Goal: Transaction & Acquisition: Download file/media

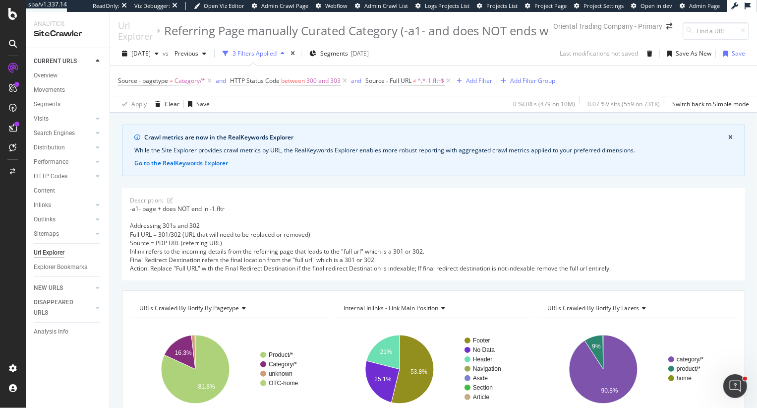
scroll to position [0, 51]
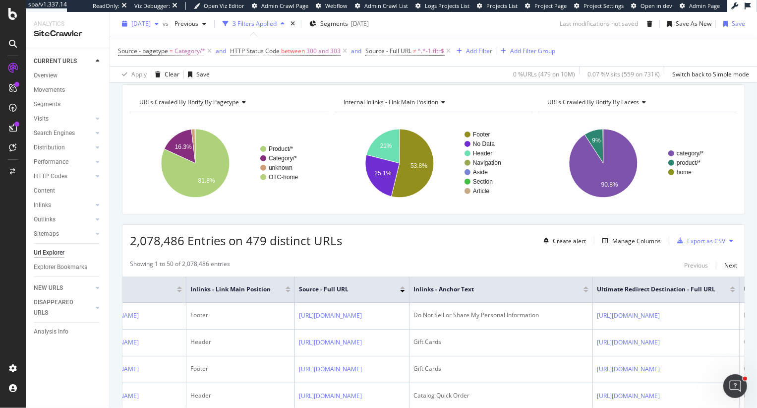
click at [151, 23] on span "[DATE]" at bounding box center [140, 23] width 19 height 8
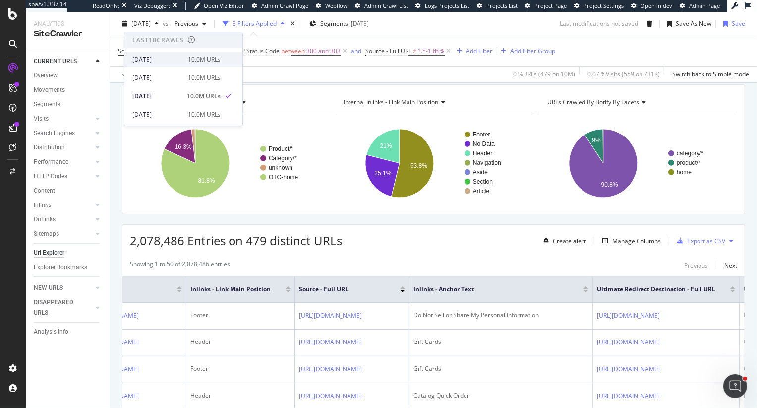
click at [163, 61] on div "[DATE]" at bounding box center [157, 59] width 50 height 9
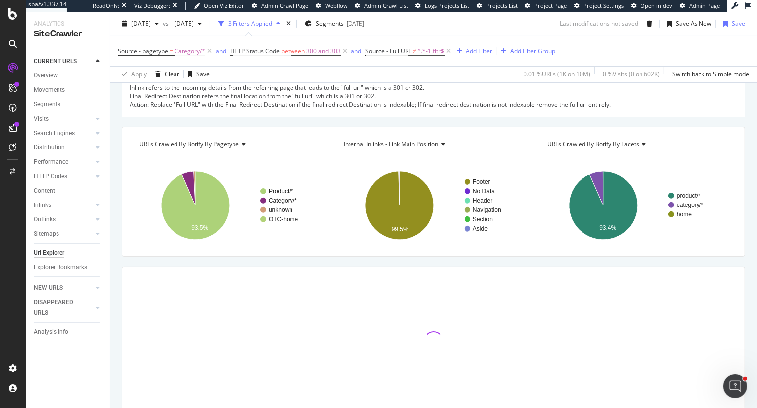
scroll to position [167, 0]
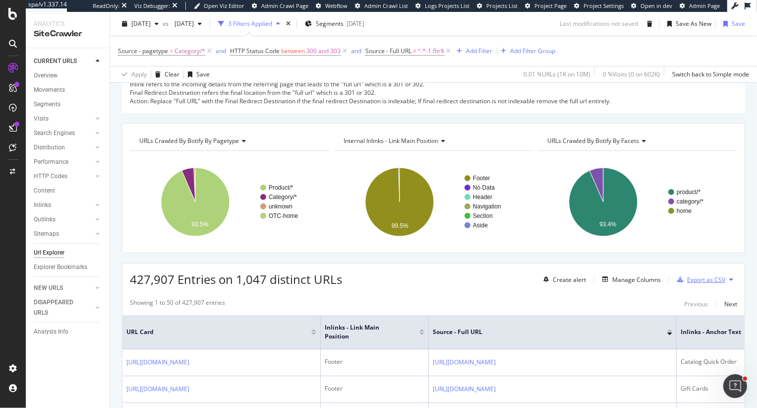
click at [710, 276] on div "Export as CSV" at bounding box center [706, 279] width 38 height 8
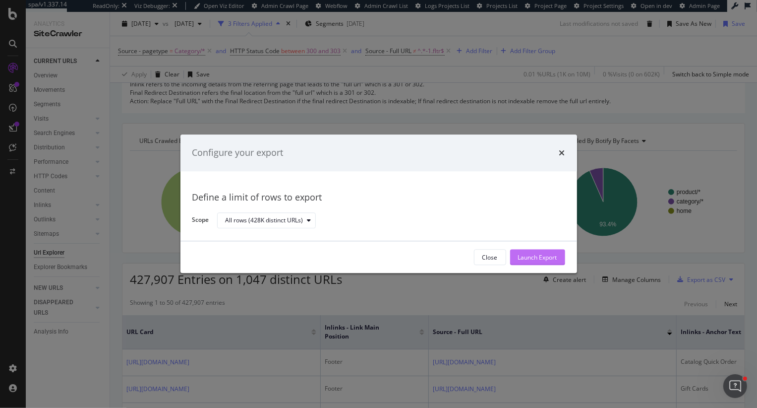
click at [542, 256] on div "Launch Export" at bounding box center [537, 257] width 39 height 8
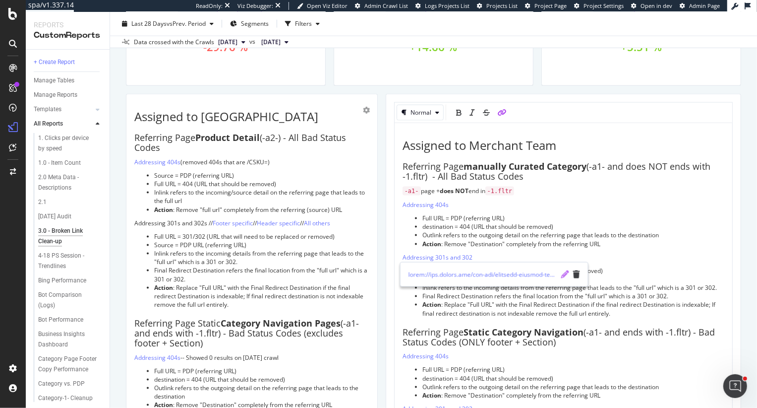
click at [564, 275] on icon "pencil" at bounding box center [565, 274] width 8 height 8
click at [565, 274] on icon "check" at bounding box center [564, 274] width 7 height 8
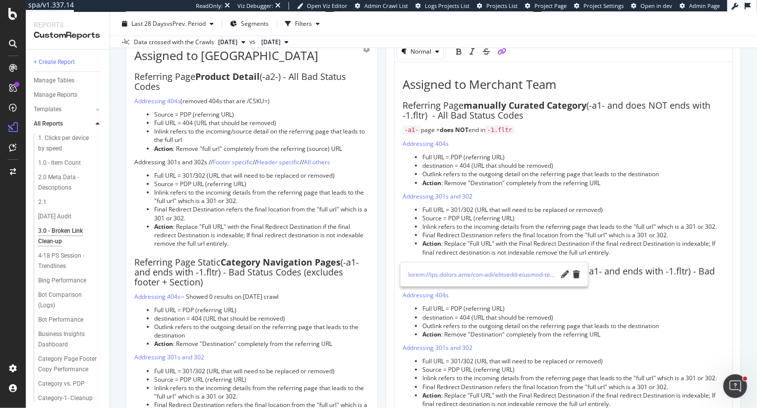
scroll to position [990, 0]
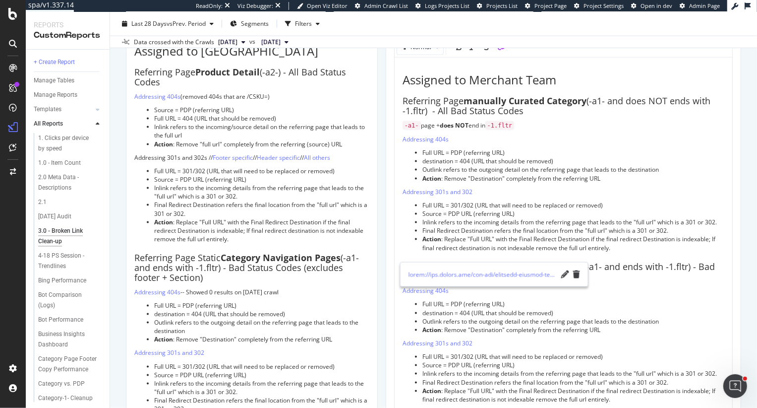
click at [516, 321] on span "Outlink refers to the outgoing detail on the referring page that leads to the d…" at bounding box center [541, 321] width 237 height 8
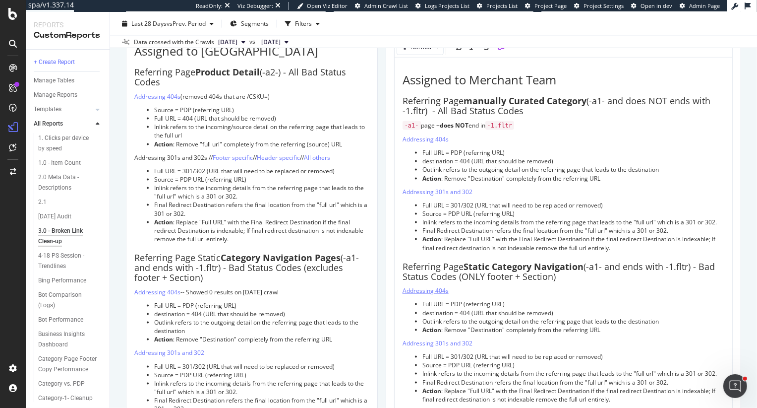
click at [434, 291] on span "Addressing 404s" at bounding box center [426, 290] width 46 height 8
click at [426, 290] on span "Addressing 404s" at bounding box center [426, 290] width 46 height 8
click at [512, 308] on link at bounding box center [483, 307] width 149 height 10
click at [456, 309] on link at bounding box center [483, 307] width 149 height 10
click at [565, 307] on icon "pencil" at bounding box center [565, 307] width 8 height 8
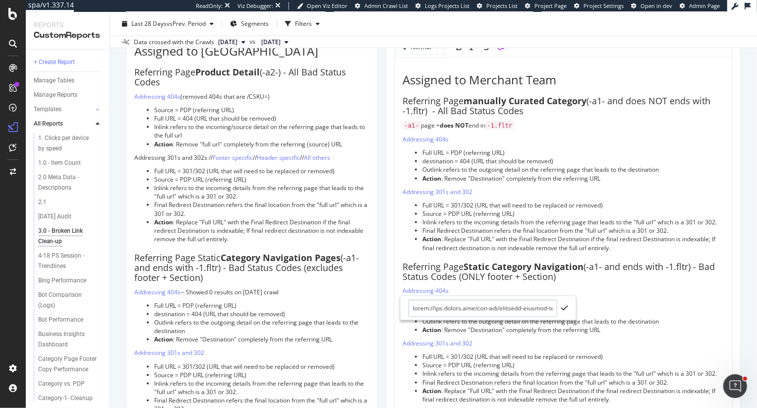
scroll to position [0, 4049]
type input "https://app.botify.com/otc-org/oriental-trading-company-primary/crawl/explorer?…"
click at [563, 309] on icon "check" at bounding box center [564, 307] width 7 height 8
click at [441, 342] on span "Addressing 301s and 302" at bounding box center [438, 343] width 70 height 8
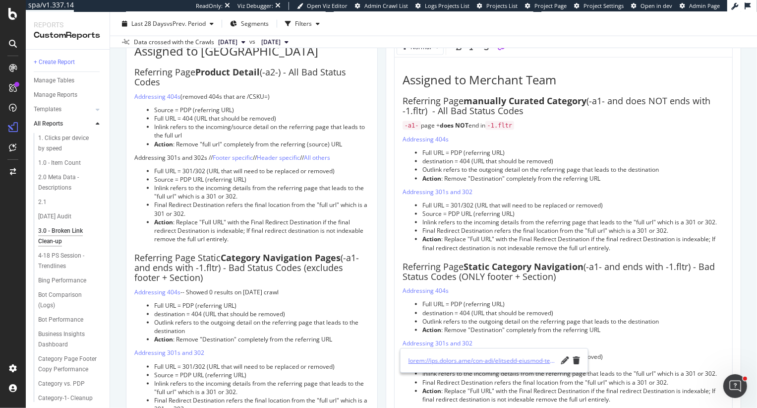
click at [457, 360] on link at bounding box center [483, 360] width 149 height 10
click at [564, 362] on icon "pencil" at bounding box center [565, 360] width 8 height 8
type input "https://app.botify.com/otc-org/oriental-trading-company-primary/crawl/explorer?…"
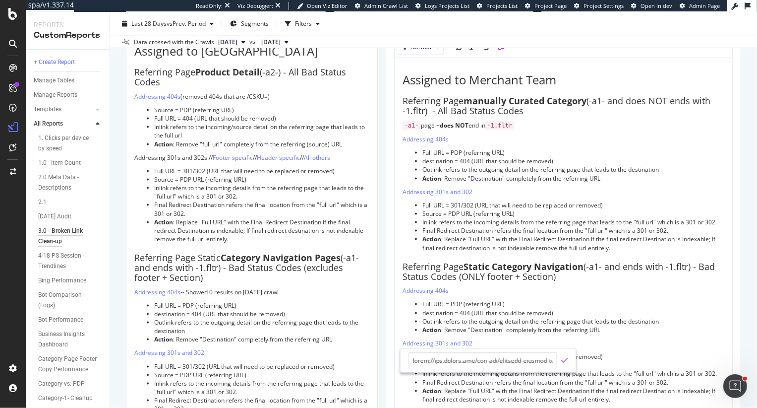
click at [565, 362] on icon "check" at bounding box center [564, 360] width 7 height 8
click at [748, 144] on div "3.0 - Broken Link Clean-up 3.0 - Broken Link Clean-up Oriental Trading Company …" at bounding box center [433, 210] width 647 height 396
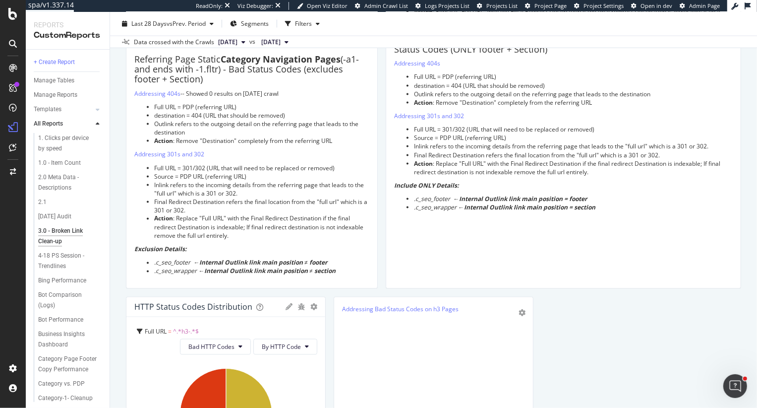
scroll to position [1206, 0]
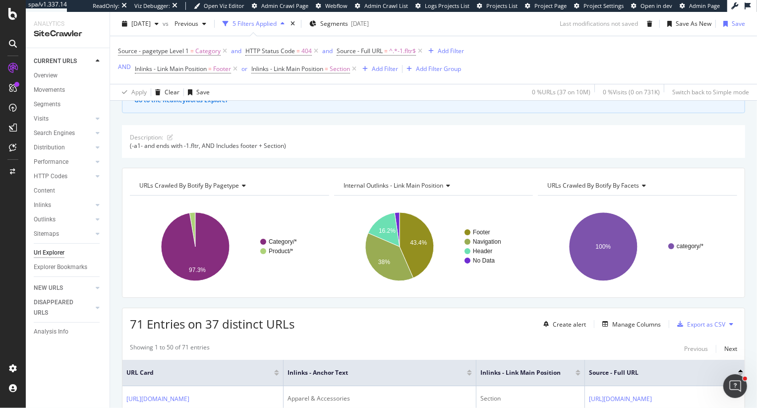
scroll to position [77, 0]
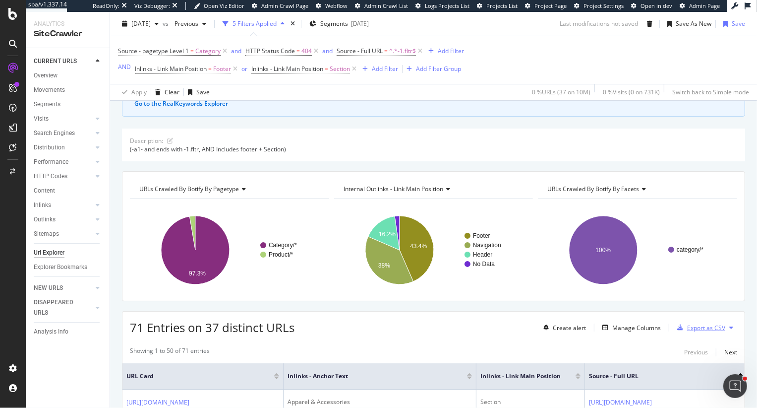
click at [709, 326] on div "Export as CSV" at bounding box center [706, 327] width 38 height 8
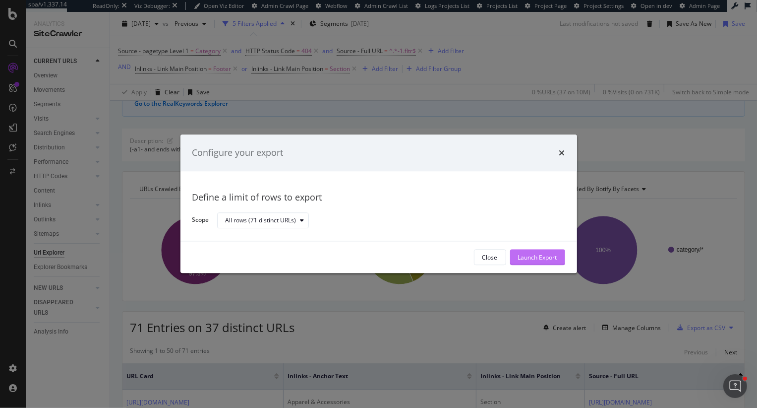
click at [556, 259] on div "Launch Export" at bounding box center [537, 257] width 39 height 8
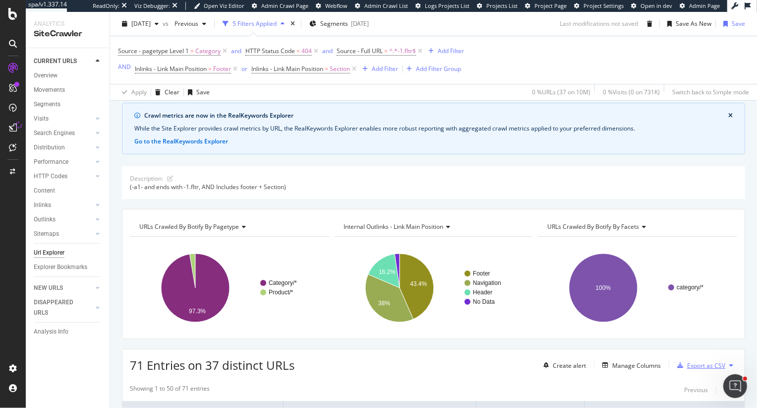
scroll to position [0, 0]
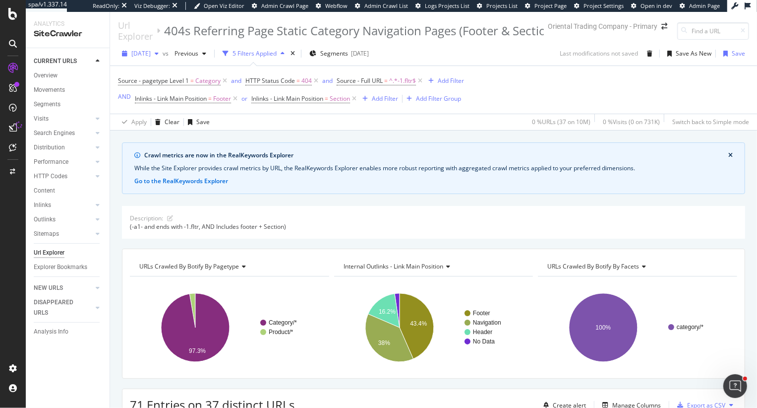
click at [151, 55] on span "[DATE]" at bounding box center [140, 53] width 19 height 8
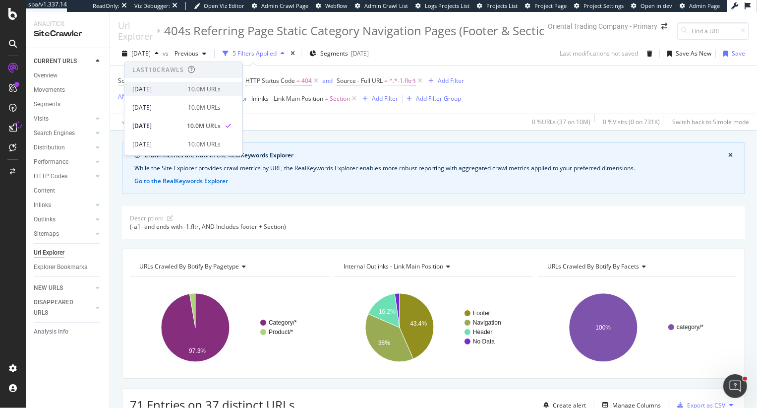
click at [165, 91] on div "[DATE]" at bounding box center [157, 89] width 50 height 9
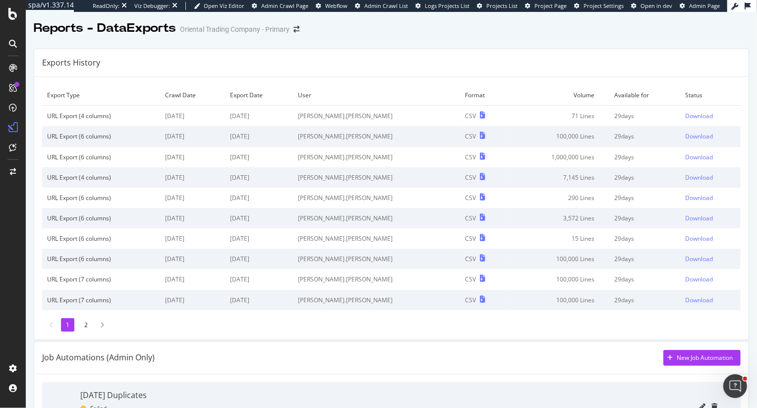
drag, startPoint x: 222, startPoint y: 115, endPoint x: 175, endPoint y: 114, distance: 47.1
click at [175, 114] on td "2025 Jul. 24th" at bounding box center [192, 116] width 65 height 21
drag, startPoint x: 233, startPoint y: 141, endPoint x: 174, endPoint y: 139, distance: 58.5
click at [174, 139] on td "2025 Jul. 24th" at bounding box center [192, 136] width 65 height 20
click at [697, 117] on div "Download" at bounding box center [700, 116] width 28 height 8
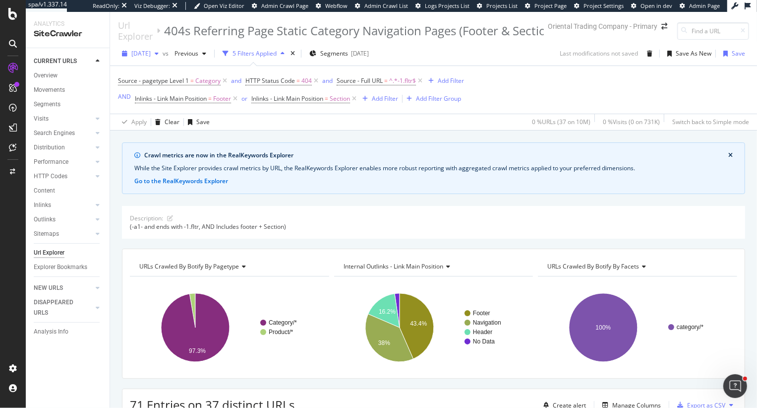
click at [150, 56] on span "[DATE]" at bounding box center [140, 53] width 19 height 8
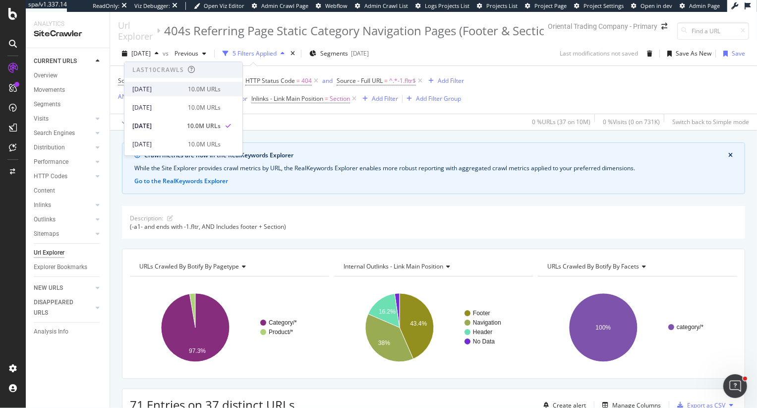
click at [154, 89] on div "[DATE]" at bounding box center [157, 89] width 50 height 9
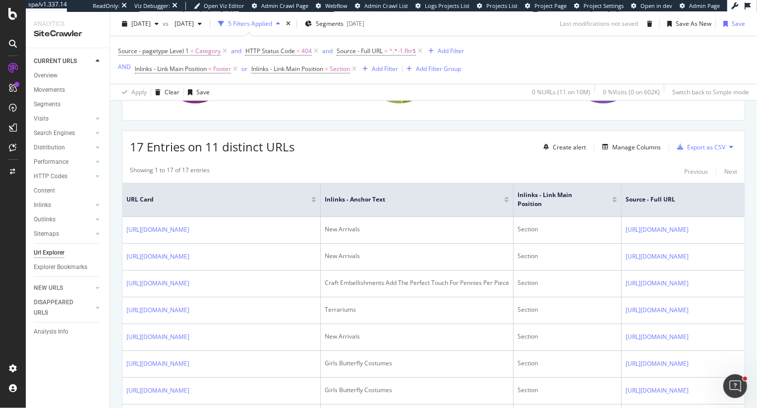
scroll to position [267, 0]
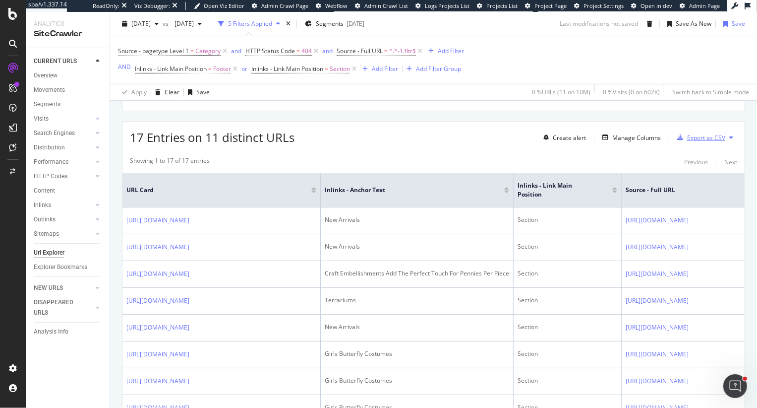
click at [707, 138] on div "Export as CSV" at bounding box center [706, 137] width 38 height 8
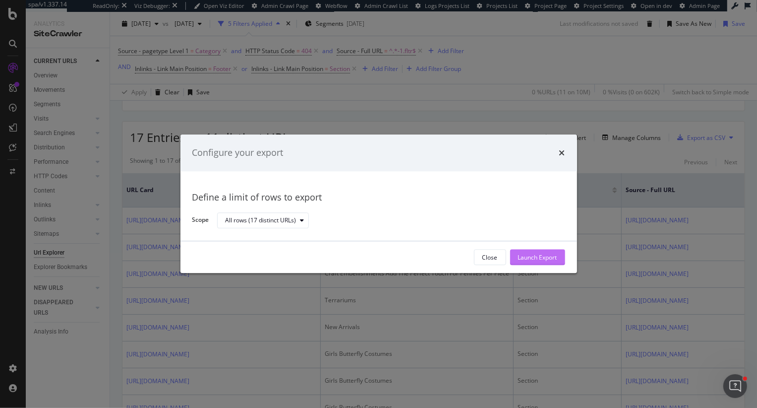
click at [550, 259] on div "Launch Export" at bounding box center [537, 257] width 39 height 8
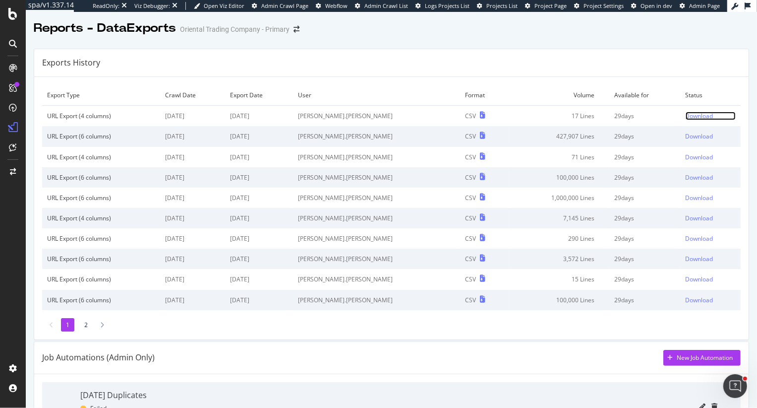
click at [692, 119] on div "Download" at bounding box center [700, 116] width 28 height 8
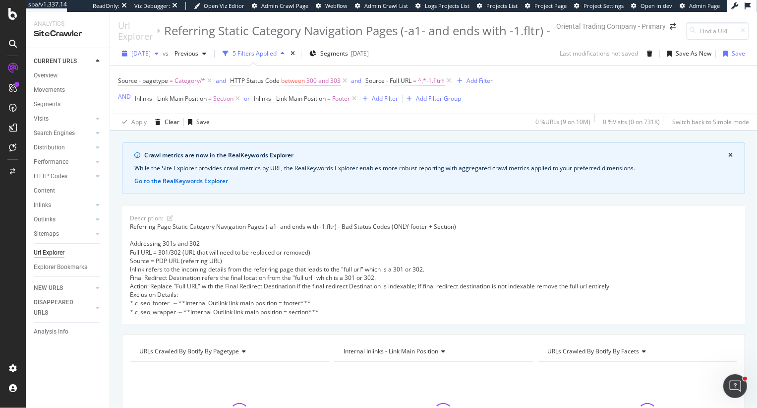
click at [151, 55] on span "[DATE]" at bounding box center [140, 53] width 19 height 8
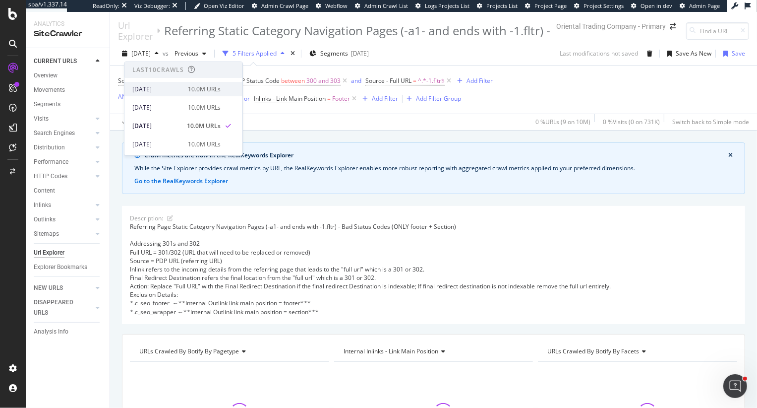
click at [171, 93] on div "[DATE]" at bounding box center [157, 89] width 50 height 9
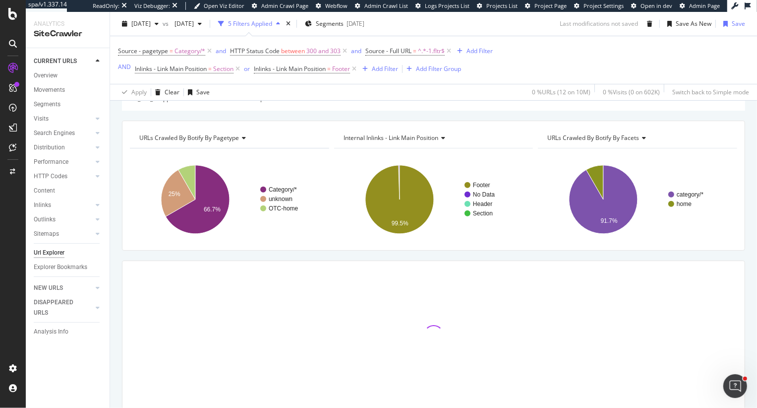
scroll to position [249, 0]
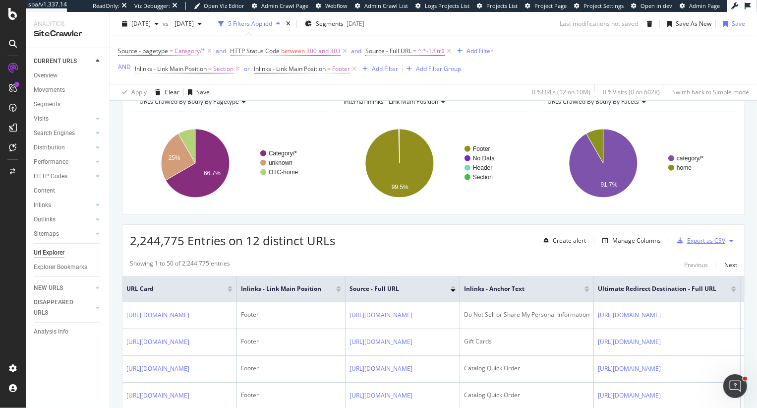
click at [709, 237] on div "Export as CSV" at bounding box center [706, 240] width 38 height 8
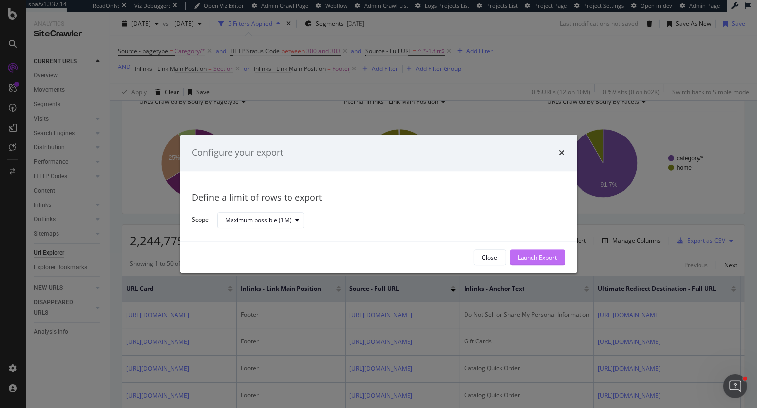
click at [532, 253] on div "Launch Export" at bounding box center [537, 257] width 39 height 8
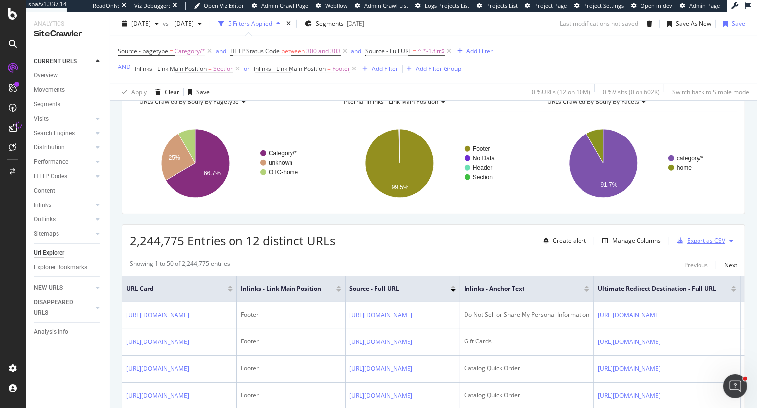
click at [707, 238] on div "Export as CSV" at bounding box center [706, 240] width 38 height 8
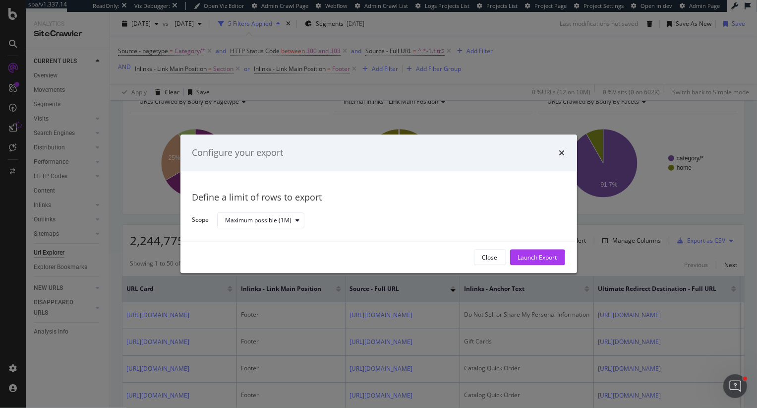
click at [264, 212] on div "Maximum possible (1M)" at bounding box center [387, 220] width 340 height 17
click at [266, 219] on div "Maximum possible (1M)" at bounding box center [259, 220] width 66 height 6
click at [253, 251] on div "Define a limit" at bounding box center [248, 253] width 37 height 8
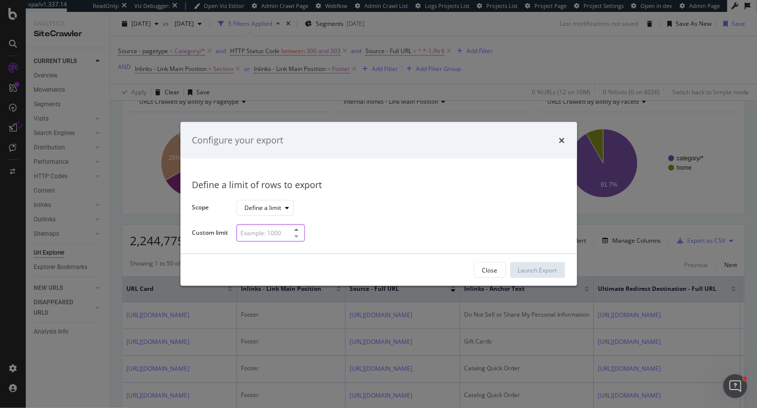
click at [262, 224] on input "modal" at bounding box center [271, 232] width 68 height 17
type input "100000"
click at [549, 268] on div "Launch Export" at bounding box center [537, 270] width 39 height 8
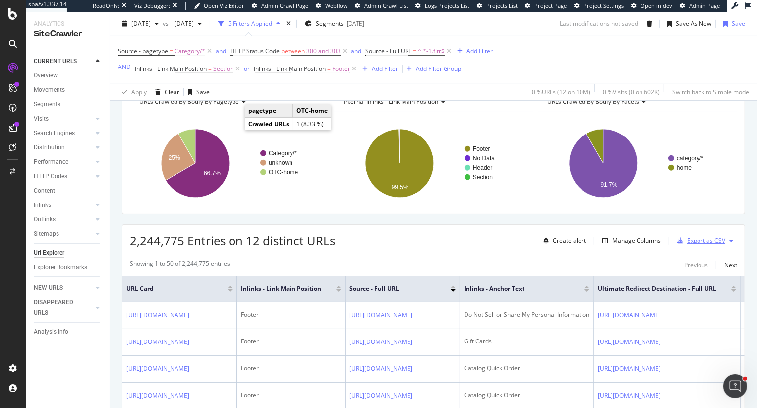
scroll to position [250, 0]
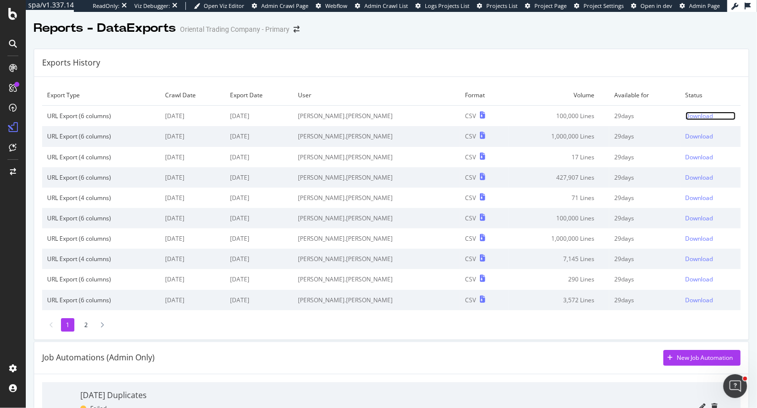
click at [689, 117] on div "Download" at bounding box center [700, 116] width 28 height 8
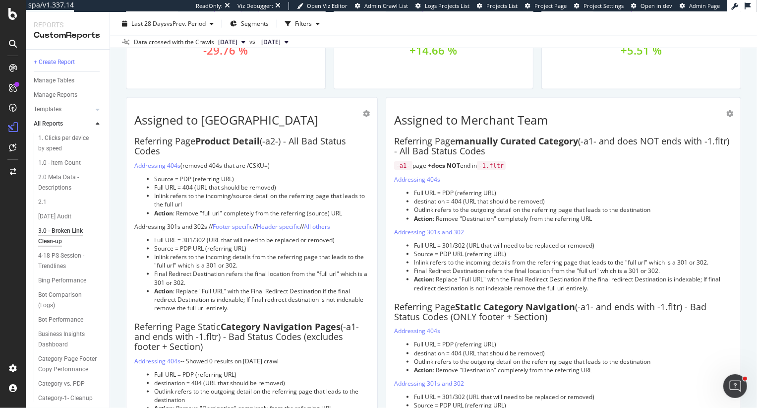
scroll to position [896, 0]
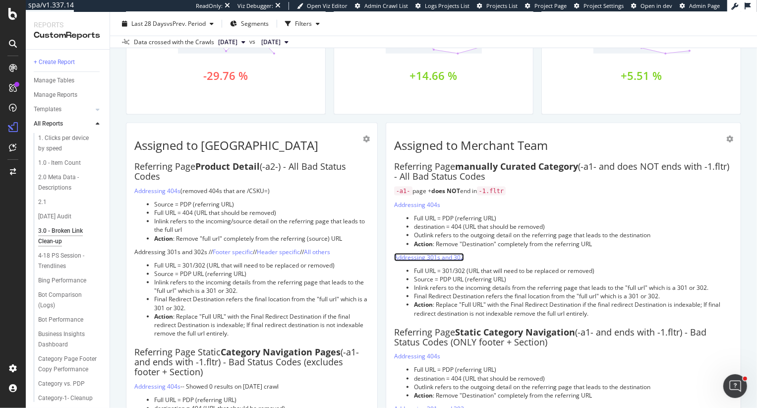
click at [426, 255] on link "Addressing 301s and 302" at bounding box center [429, 257] width 70 height 8
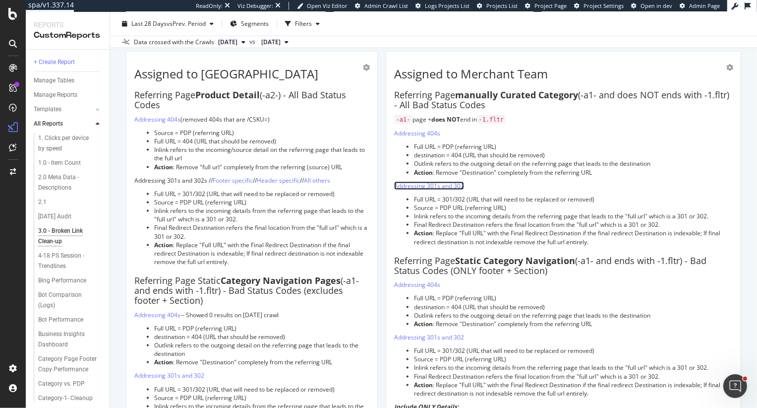
scroll to position [969, 0]
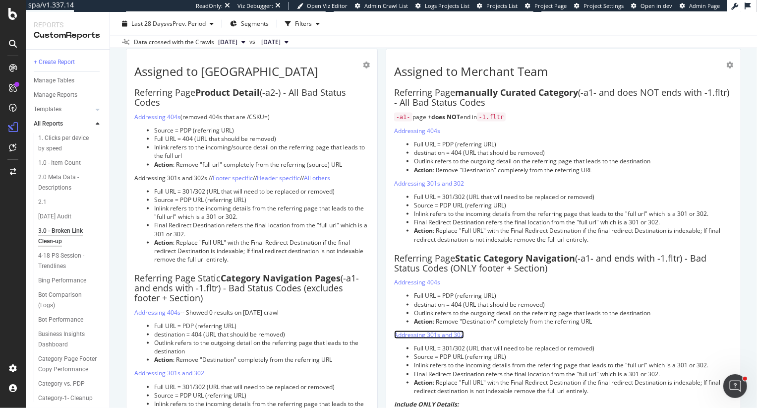
click at [427, 335] on link "Addressing 301s and 302" at bounding box center [429, 334] width 70 height 8
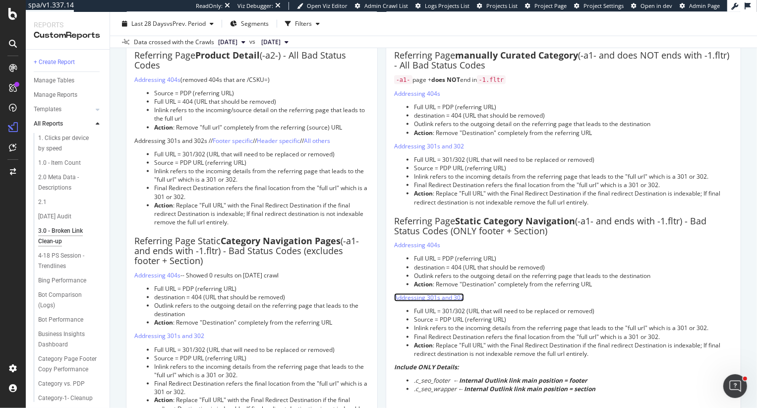
scroll to position [1009, 0]
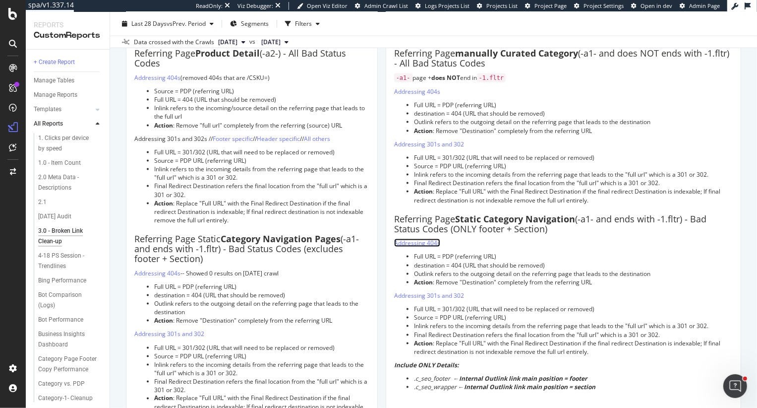
click at [414, 242] on link "Addressing 404s" at bounding box center [417, 243] width 46 height 8
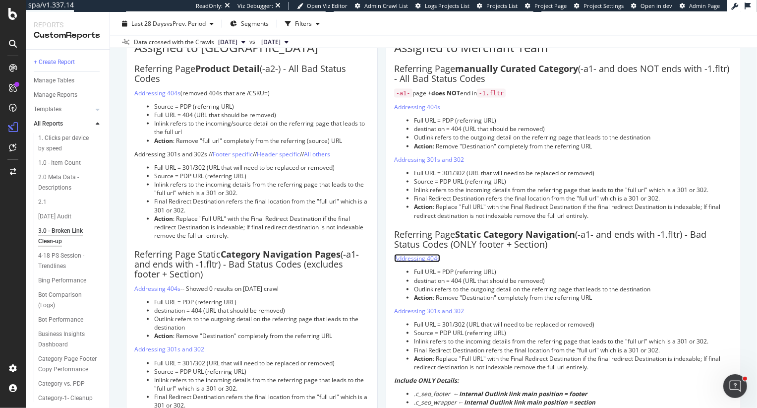
scroll to position [993, 0]
click at [420, 159] on link "Addressing 301s and 302" at bounding box center [429, 160] width 70 height 8
click at [498, 162] on p "Addressing 301s and 302" at bounding box center [563, 160] width 339 height 8
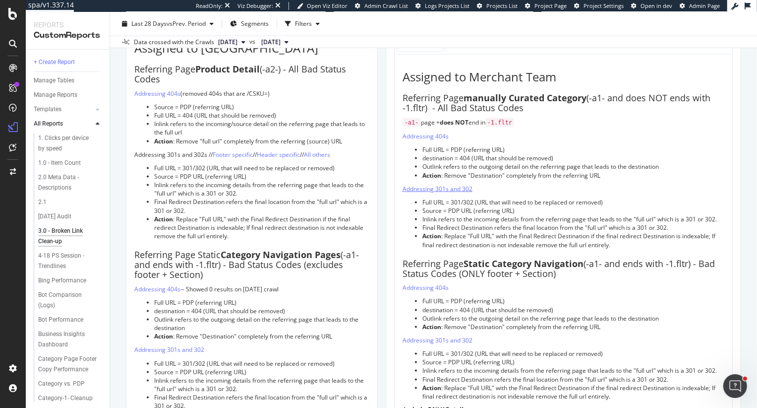
click at [471, 187] on span "Addressing 301s and 302" at bounding box center [438, 188] width 70 height 8
click at [466, 184] on span "Addressing 301s and 302" at bounding box center [438, 188] width 70 height 8
click at [565, 206] on icon "pencil" at bounding box center [565, 205] width 8 height 8
type input "https://app.botify.com/otc-org/oriental-trading-company-primary/crawl/explorer?…"
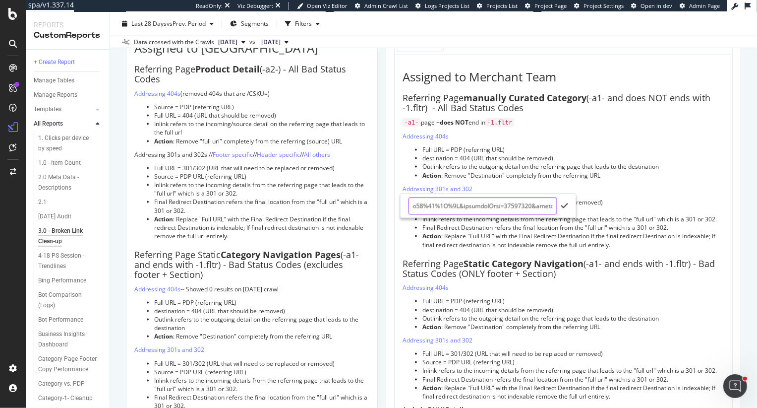
scroll to position [0, 0]
click at [564, 208] on icon "check" at bounding box center [564, 205] width 7 height 8
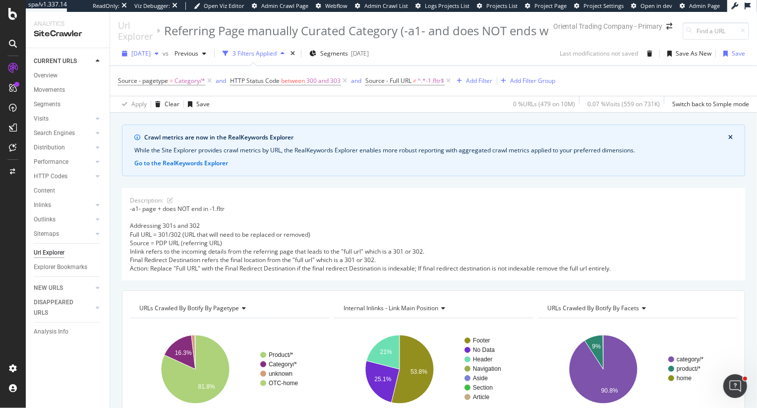
click at [150, 58] on div "[DATE]" at bounding box center [140, 53] width 45 height 15
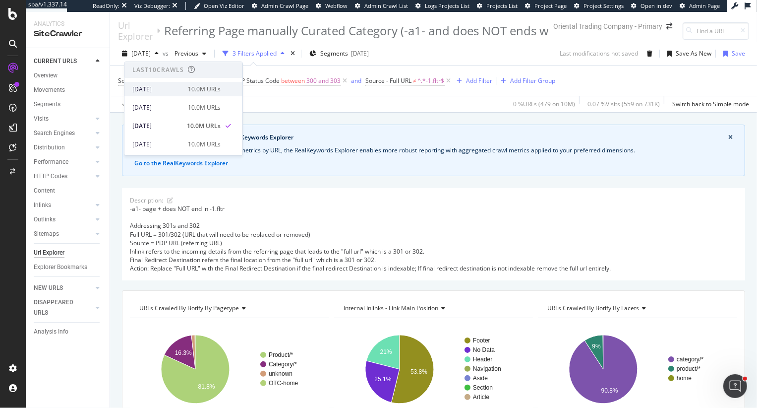
click at [167, 87] on div "[DATE]" at bounding box center [157, 89] width 50 height 9
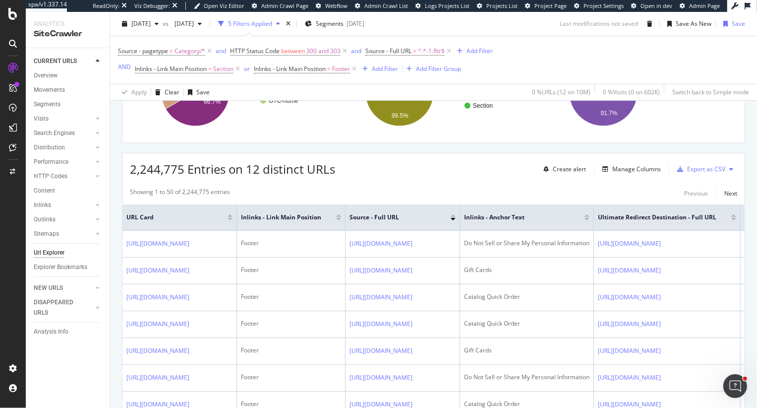
scroll to position [341, 0]
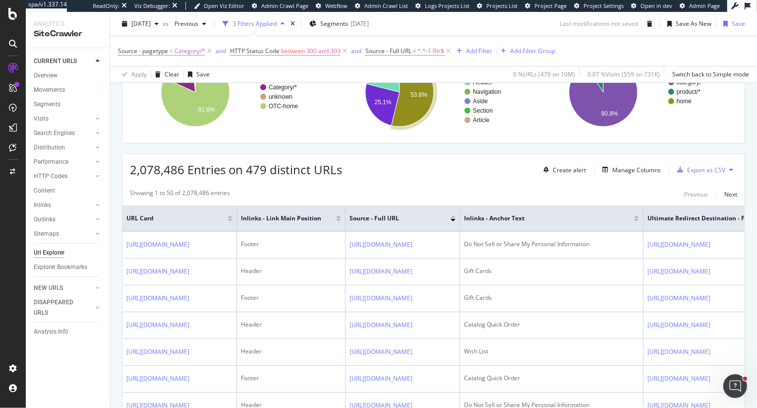
scroll to position [276, 0]
click at [732, 171] on icon at bounding box center [731, 171] width 4 height 6
click at [614, 192] on div "Showing 1 to 50 of 2,078,486 entries Previous Next" at bounding box center [433, 195] width 622 height 12
click at [705, 174] on div "Export as CSV" at bounding box center [706, 171] width 38 height 8
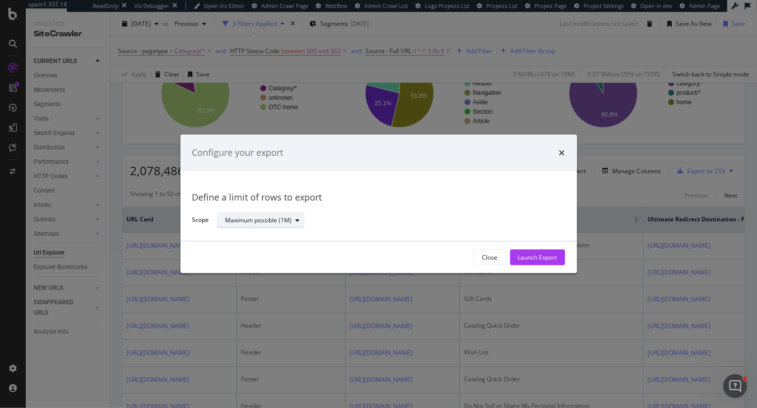
click at [282, 219] on div "Maximum possible (1M)" at bounding box center [259, 220] width 66 height 6
click at [270, 256] on div "Define a limit" at bounding box center [265, 253] width 87 height 12
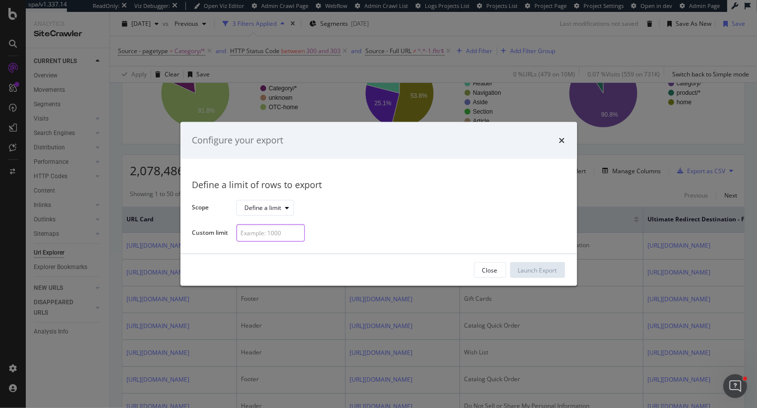
click at [266, 234] on input "modal" at bounding box center [271, 232] width 68 height 17
type input "100000"
click at [530, 273] on div "Launch Export" at bounding box center [537, 270] width 39 height 8
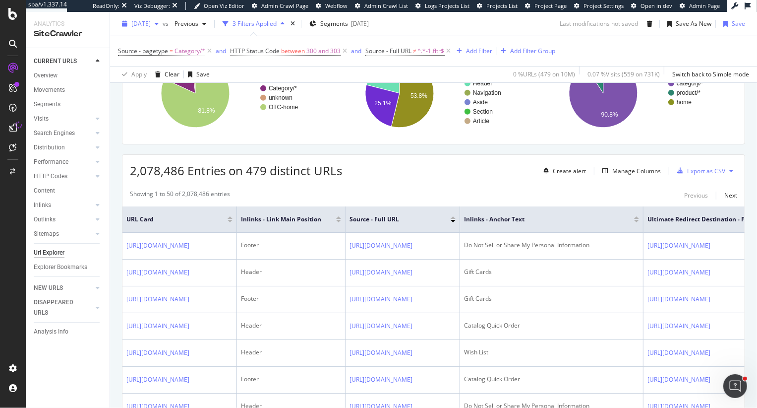
click at [163, 23] on div "button" at bounding box center [157, 24] width 12 height 6
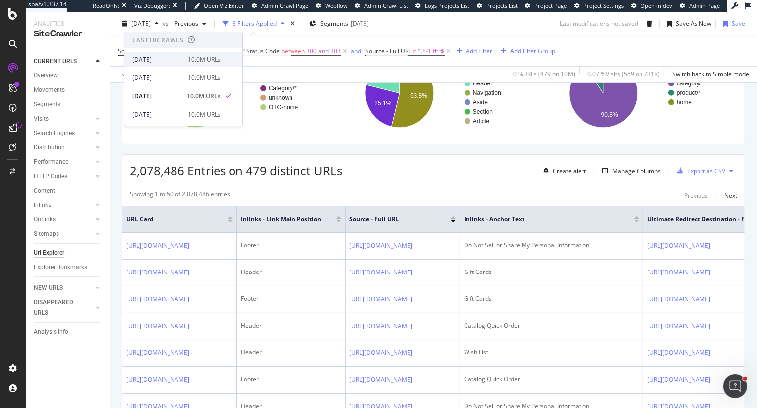
click at [145, 60] on div "[DATE]" at bounding box center [157, 59] width 50 height 9
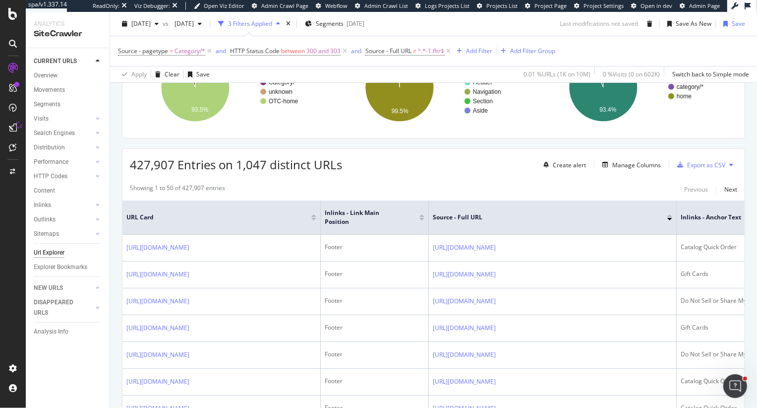
scroll to position [286, 0]
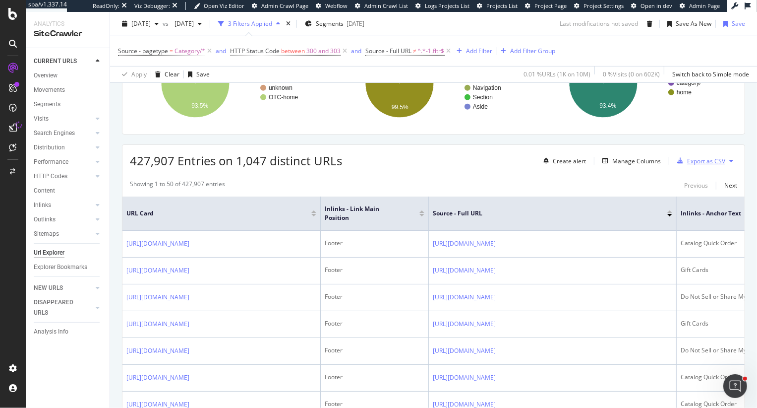
click at [702, 159] on div "Export as CSV" at bounding box center [706, 161] width 38 height 8
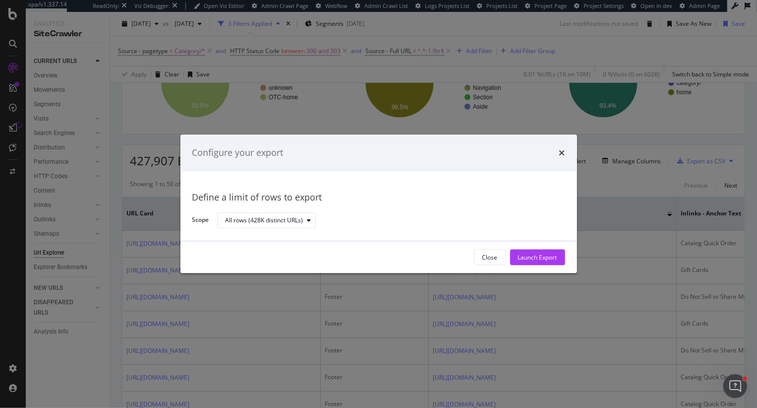
click at [241, 212] on div "All rows (428K distinct URLs)" at bounding box center [387, 220] width 340 height 17
click at [241, 225] on div "All rows (428K distinct URLs)" at bounding box center [271, 220] width 90 height 14
click at [242, 252] on div "Define a limit" at bounding box center [248, 253] width 37 height 8
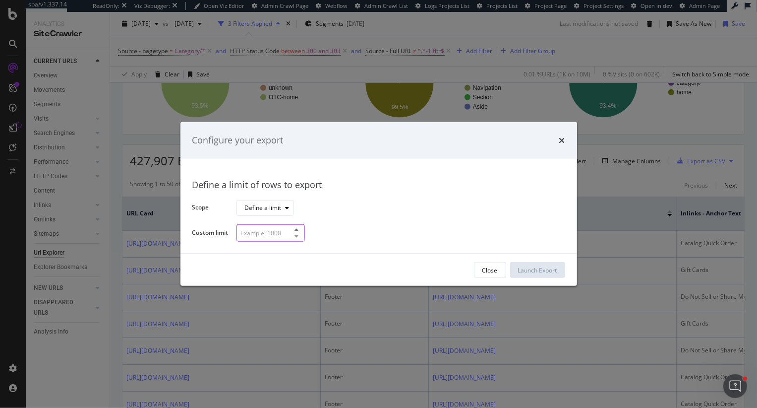
click at [257, 237] on input "modal" at bounding box center [271, 232] width 68 height 17
type input "100000"
click at [516, 272] on button "Launch Export" at bounding box center [537, 270] width 55 height 16
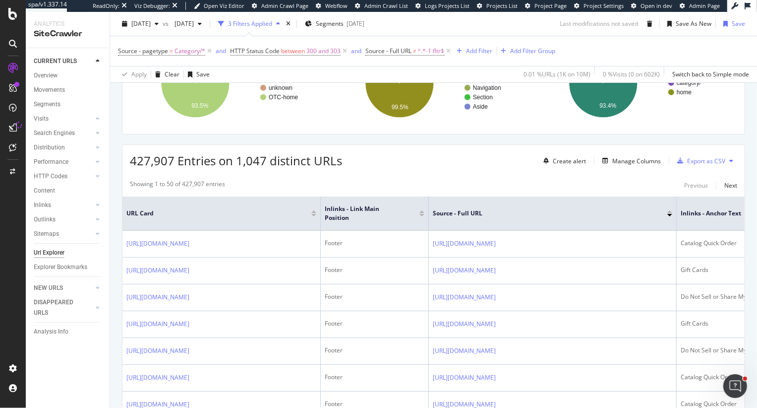
click at [714, 157] on div "Export as CSV" at bounding box center [706, 161] width 38 height 8
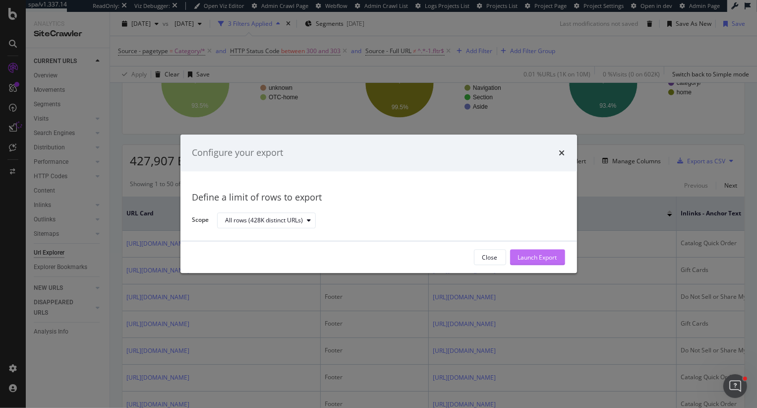
click at [538, 257] on div "Launch Export" at bounding box center [537, 257] width 39 height 8
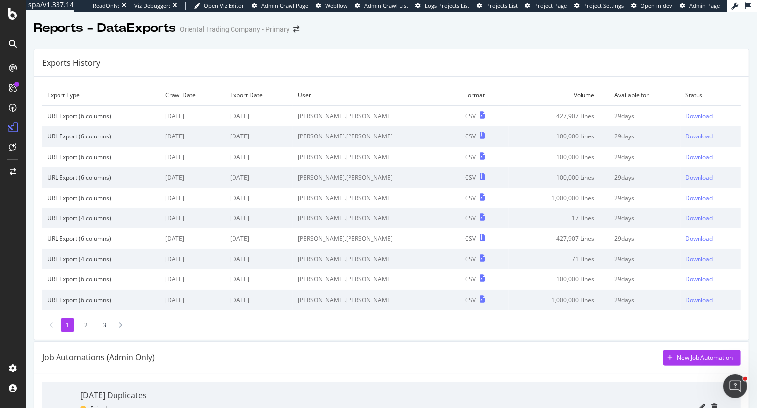
click at [615, 63] on div "Exports History" at bounding box center [391, 63] width 715 height 28
click at [691, 118] on div "Download" at bounding box center [700, 116] width 28 height 8
